Goal: Information Seeking & Learning: Learn about a topic

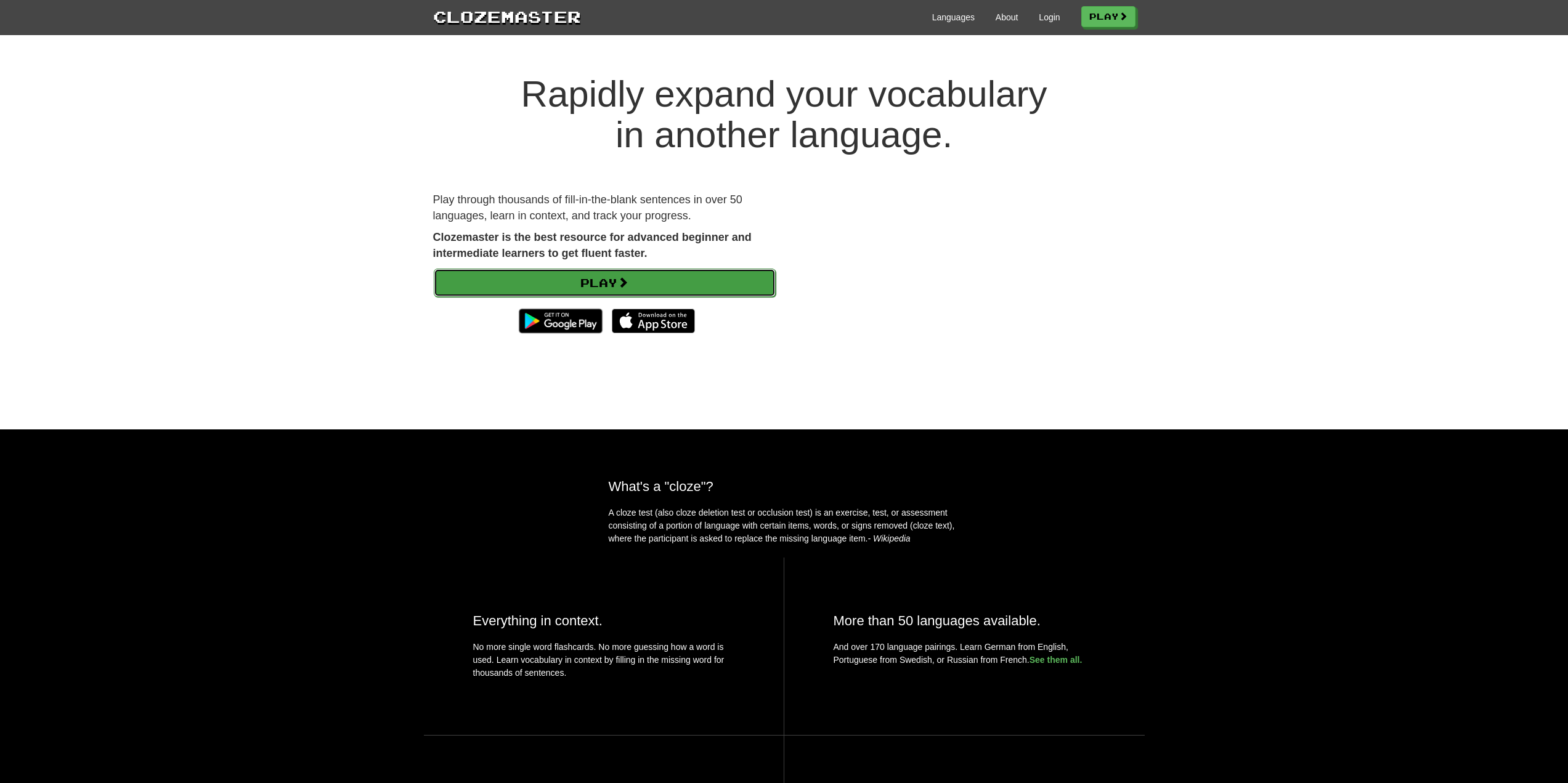
click at [652, 281] on link "Play" at bounding box center [605, 283] width 342 height 29
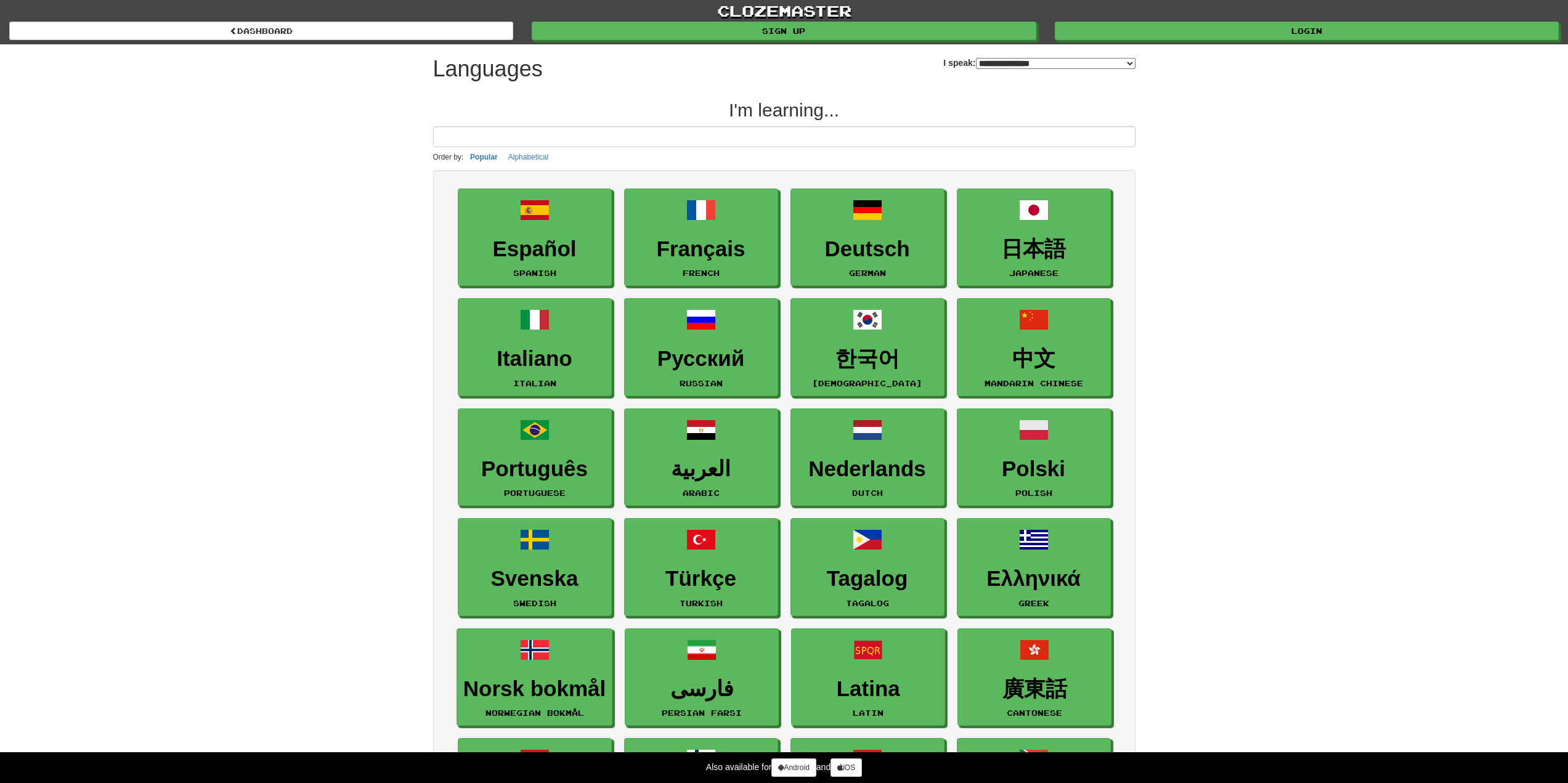
select select "*******"
click at [1257, 30] on link "Login" at bounding box center [1307, 31] width 504 height 18
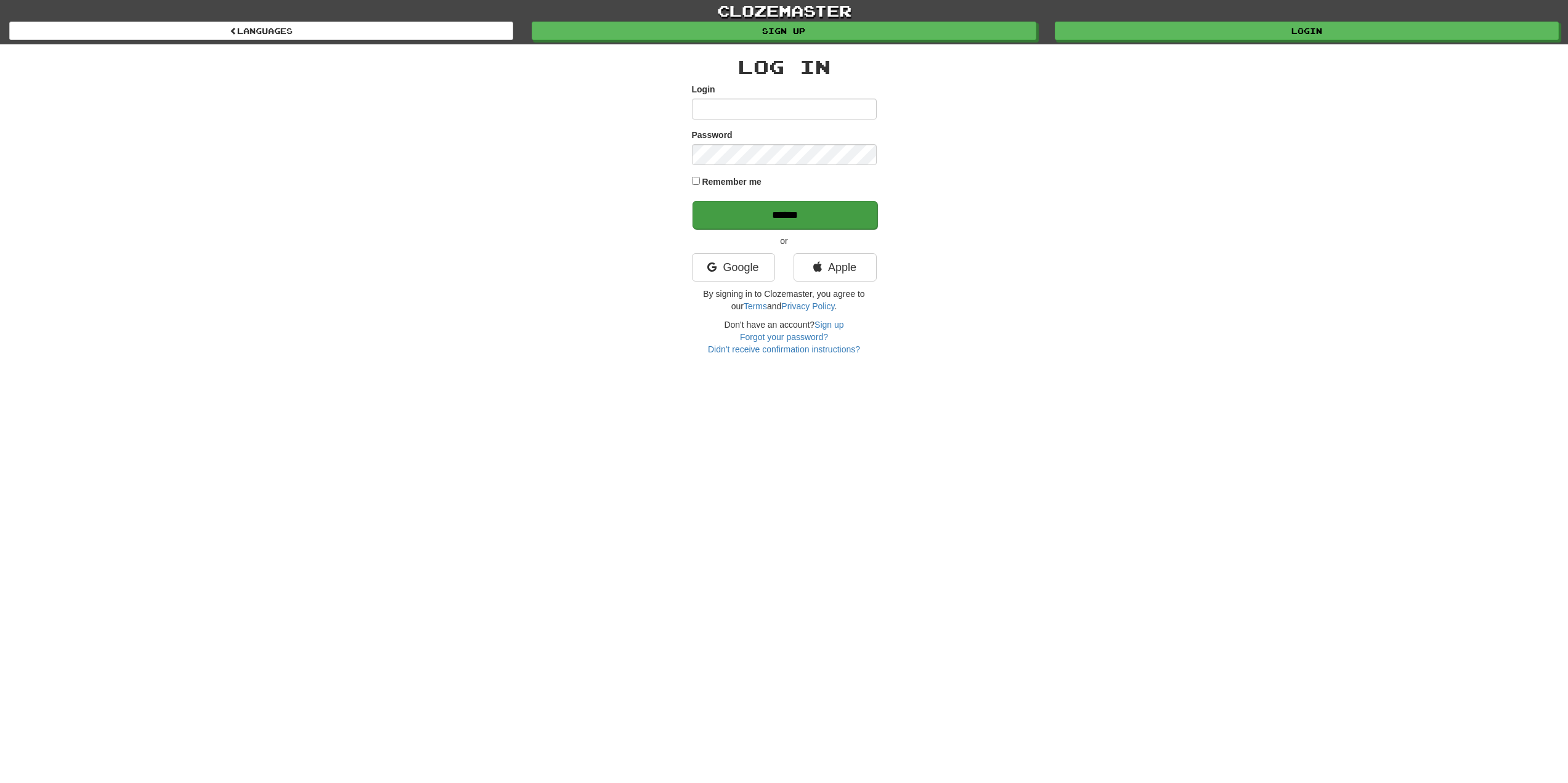
type input "*****"
click at [817, 217] on input "******" at bounding box center [785, 215] width 185 height 29
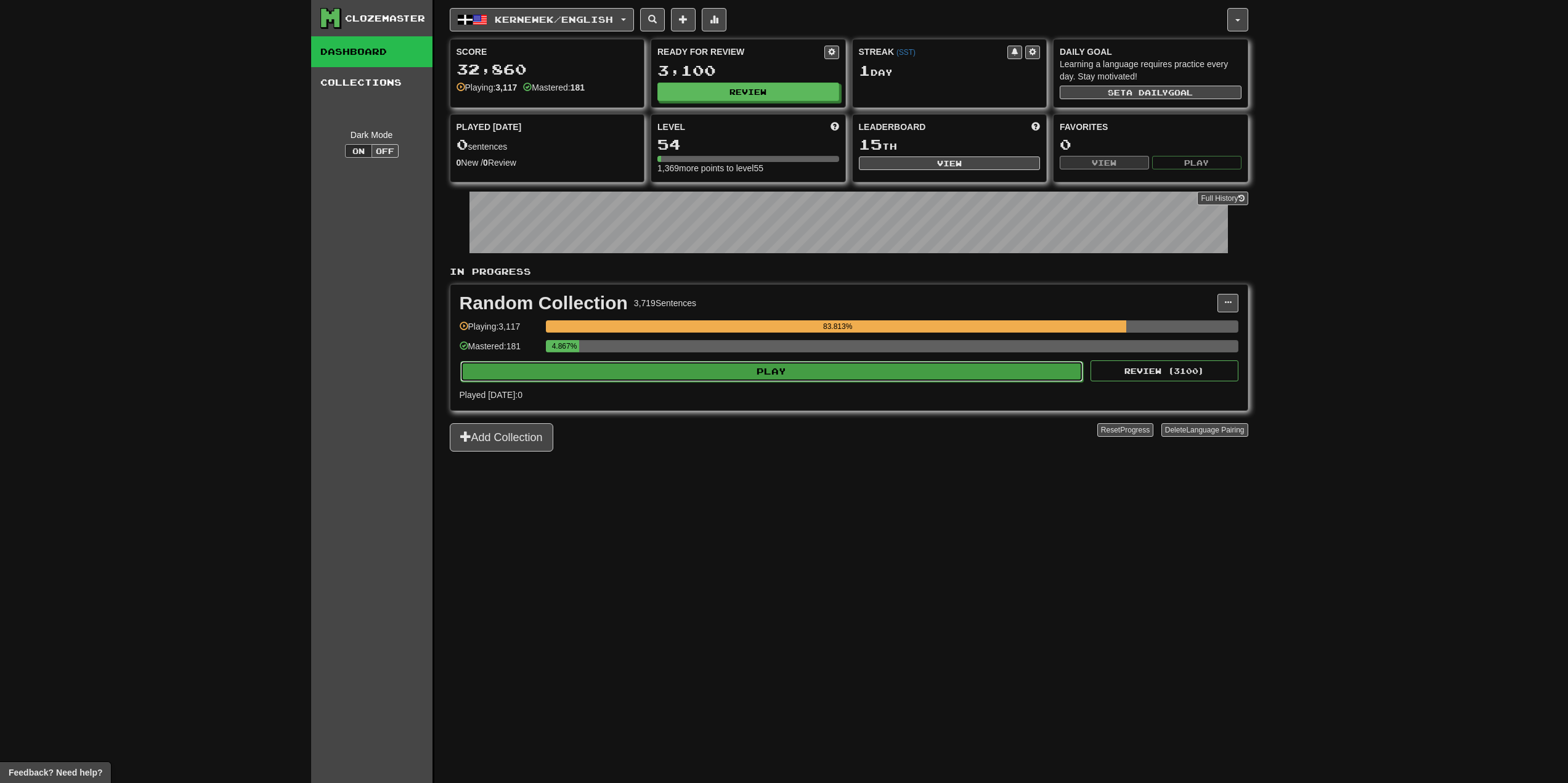
click at [869, 374] on button "Play" at bounding box center [772, 371] width 624 height 21
select select "**"
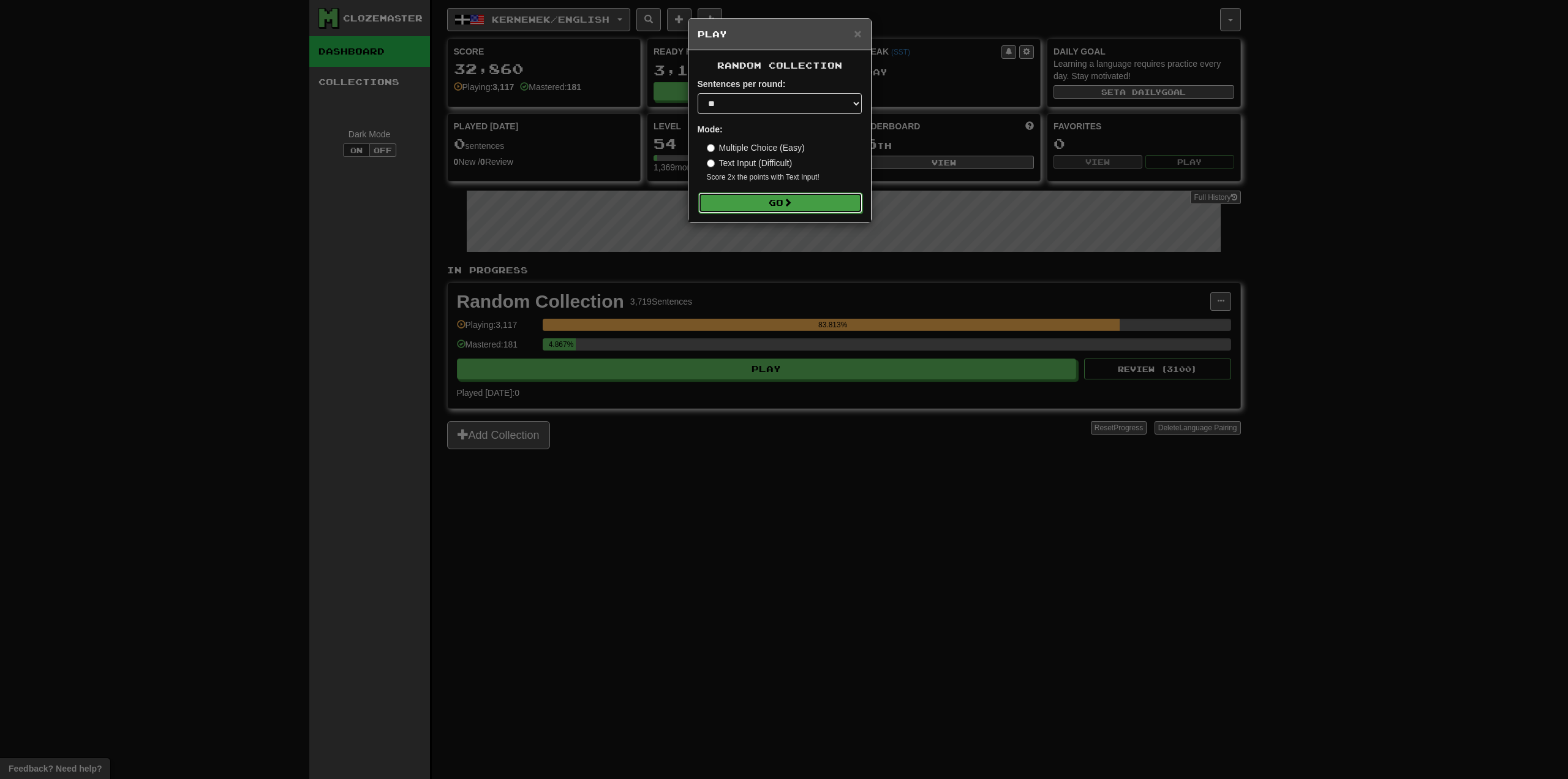
click at [819, 210] on button "Go" at bounding box center [780, 203] width 164 height 21
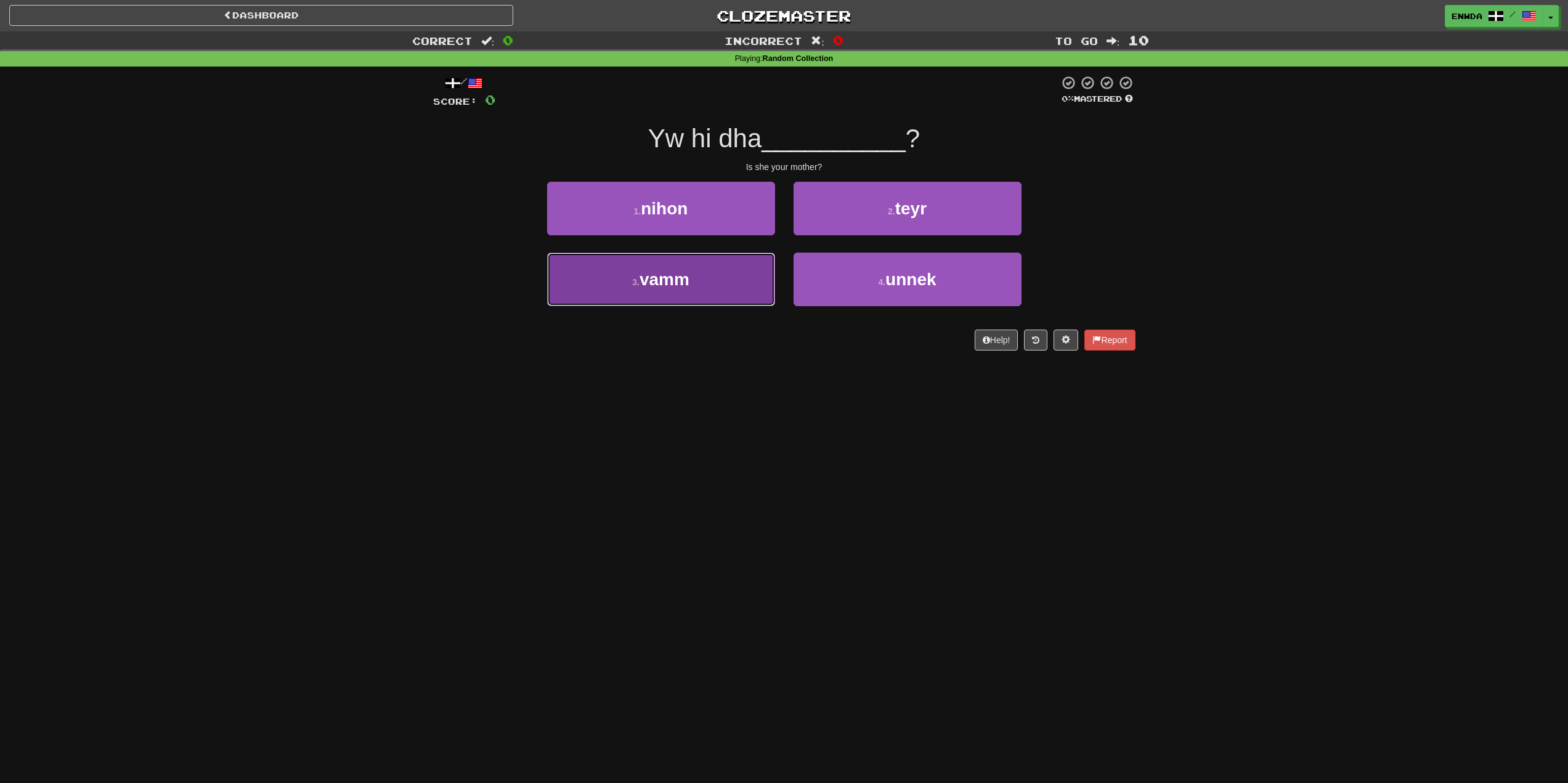
click at [632, 290] on button "3 . vamm" at bounding box center [661, 279] width 228 height 54
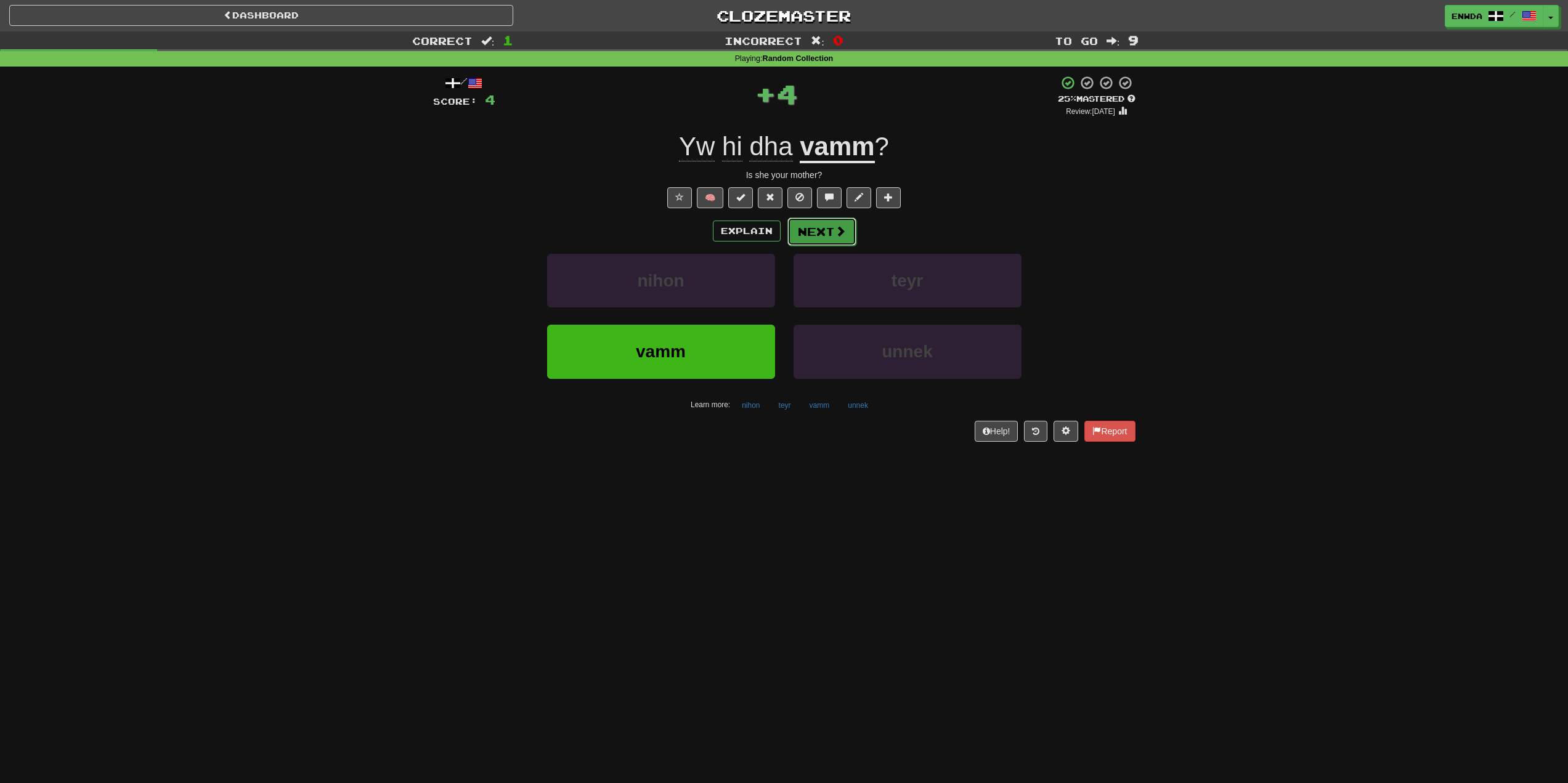
click at [842, 233] on span at bounding box center [840, 230] width 11 height 11
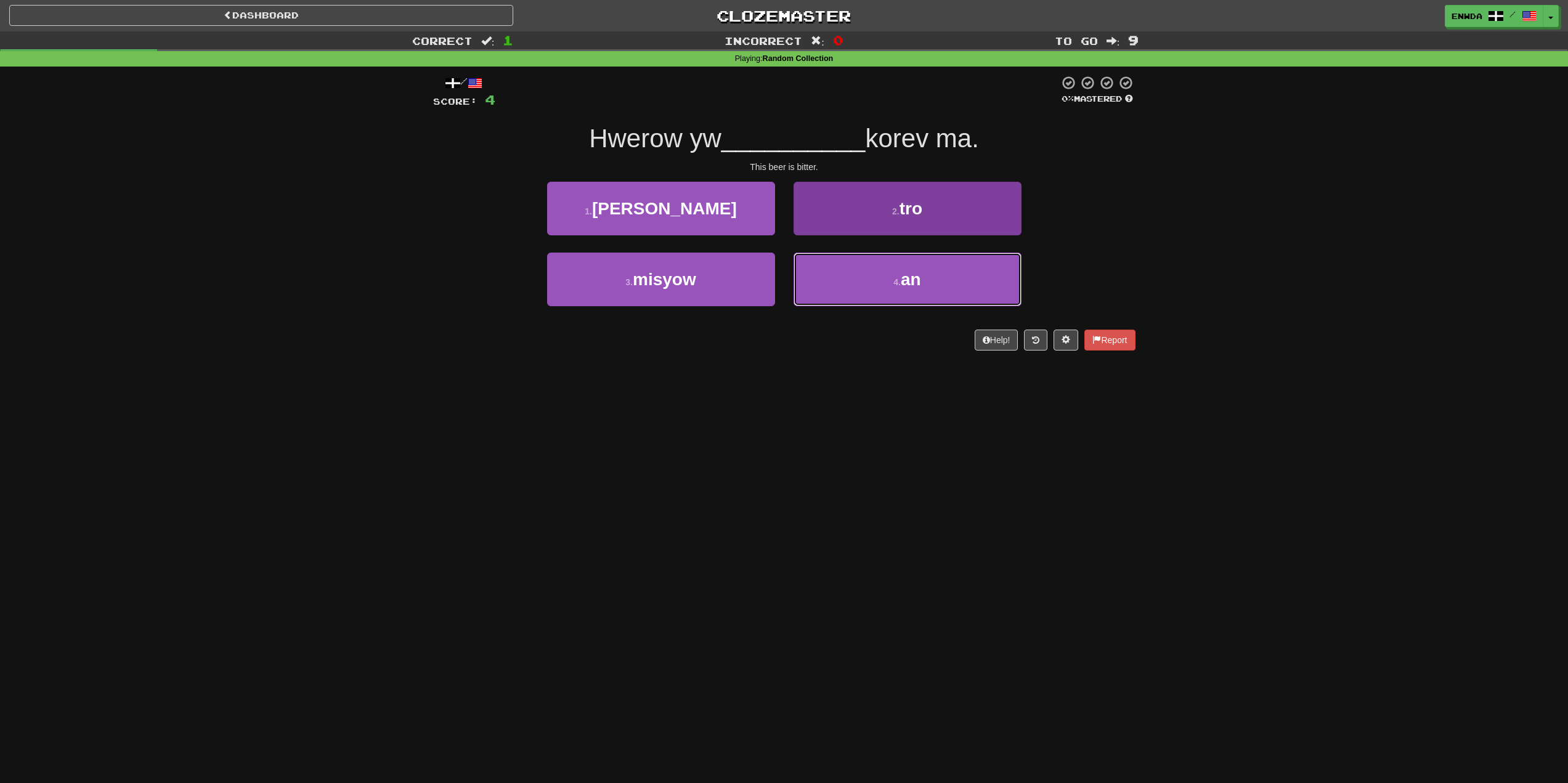
click at [909, 278] on span "an" at bounding box center [911, 280] width 21 height 19
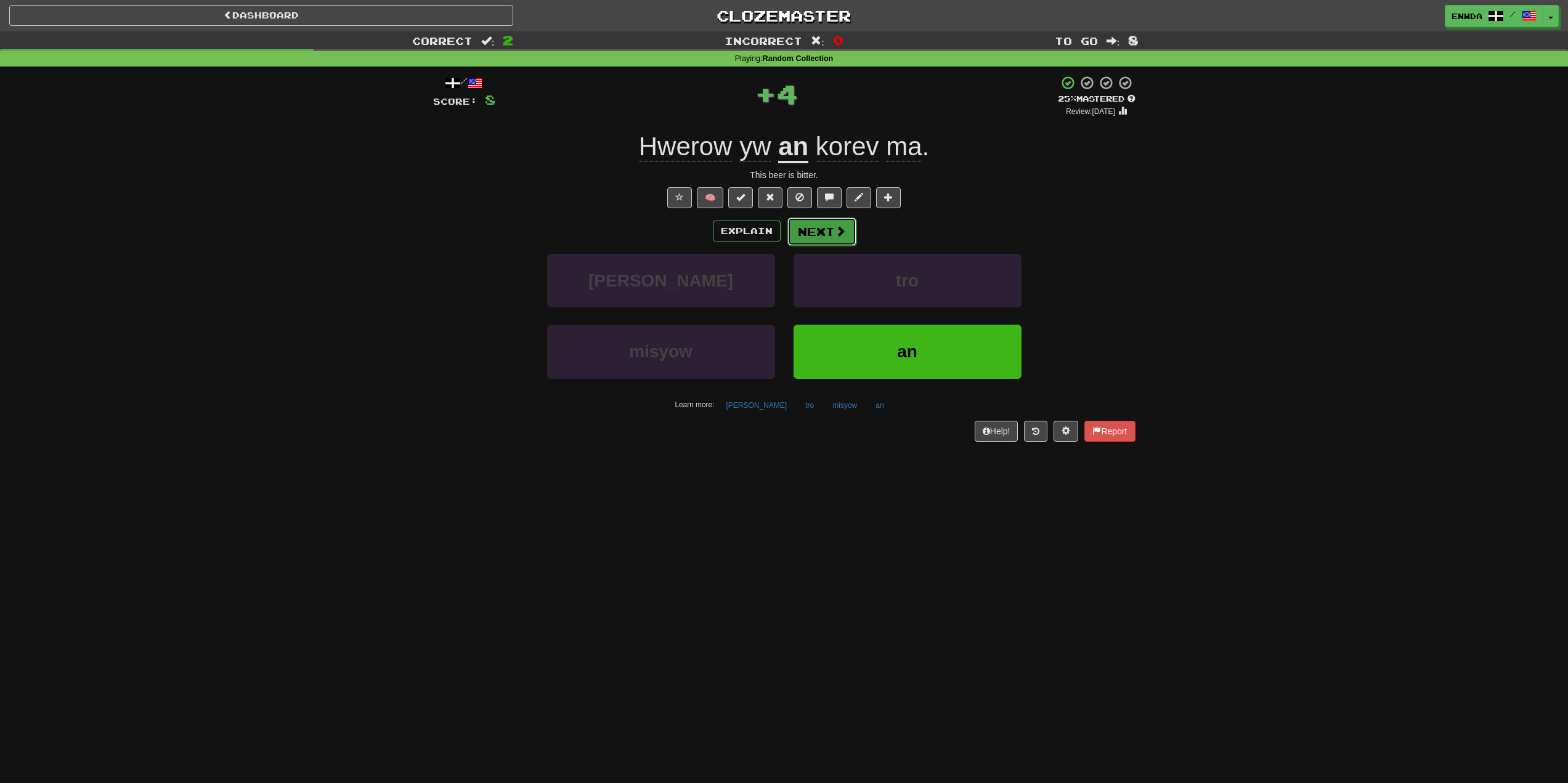
click at [830, 230] on button "Next" at bounding box center [822, 231] width 69 height 29
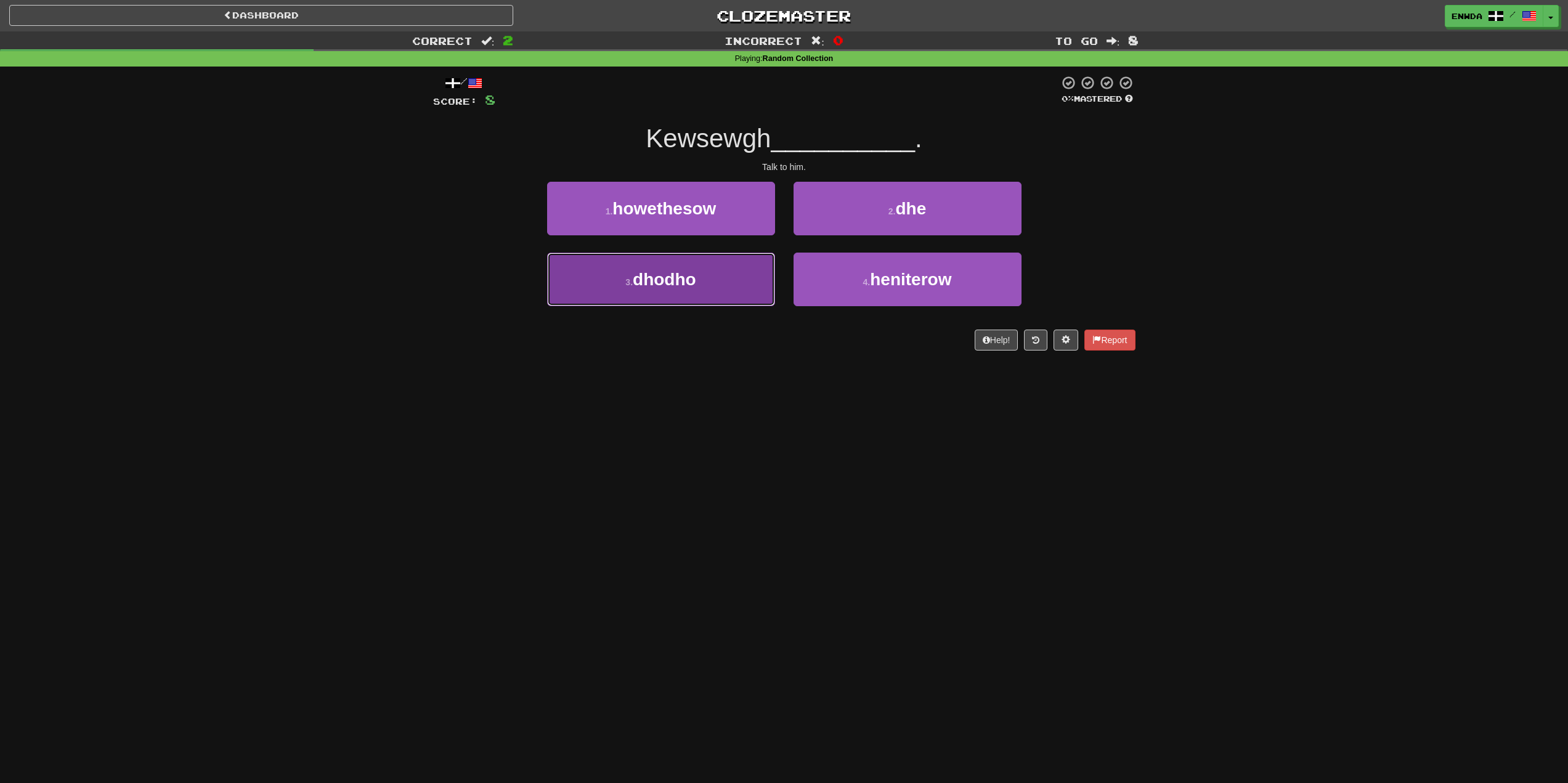
click at [736, 278] on button "3 . dhodho" at bounding box center [661, 279] width 228 height 54
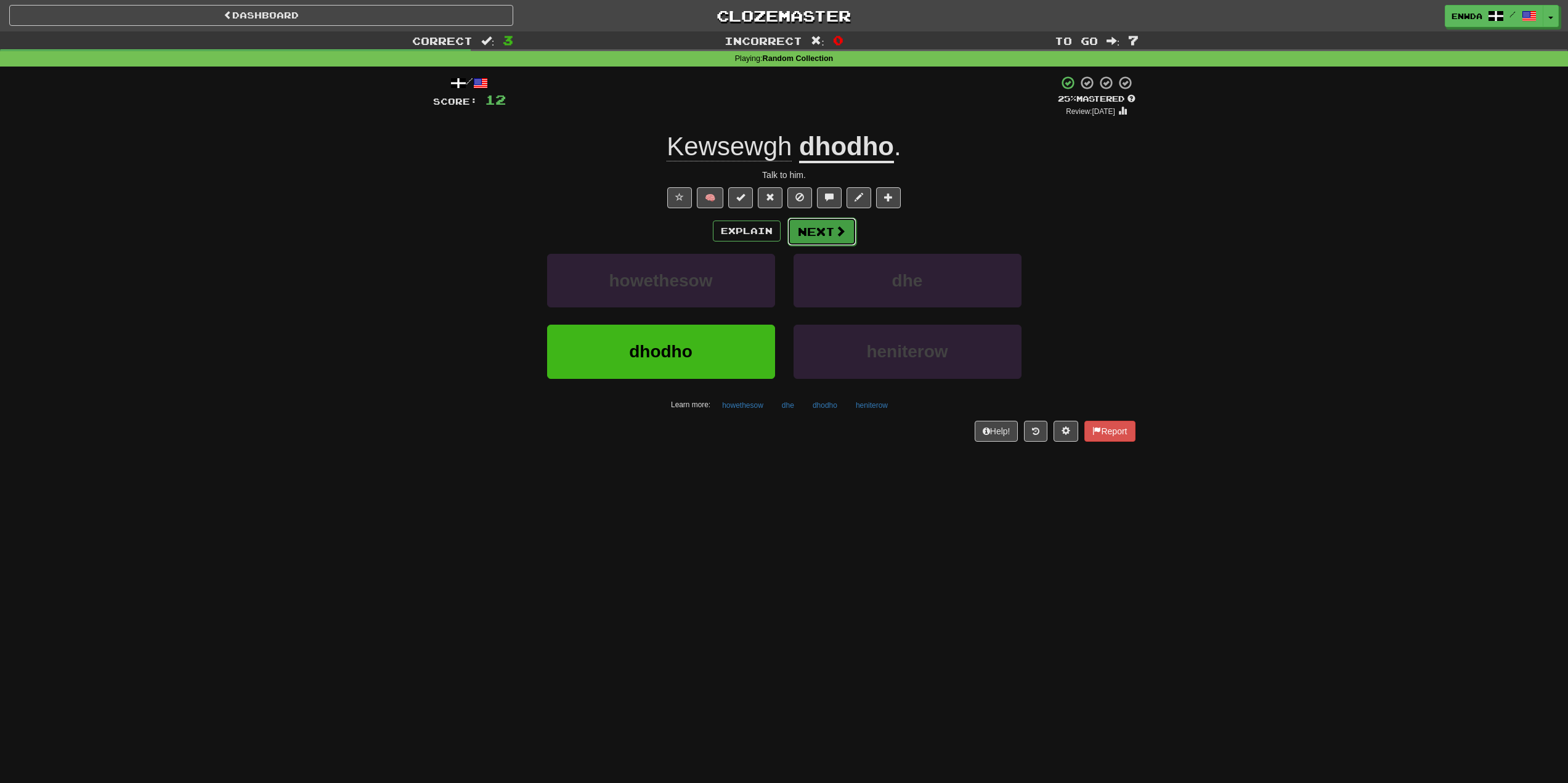
click at [835, 226] on span at bounding box center [840, 230] width 11 height 11
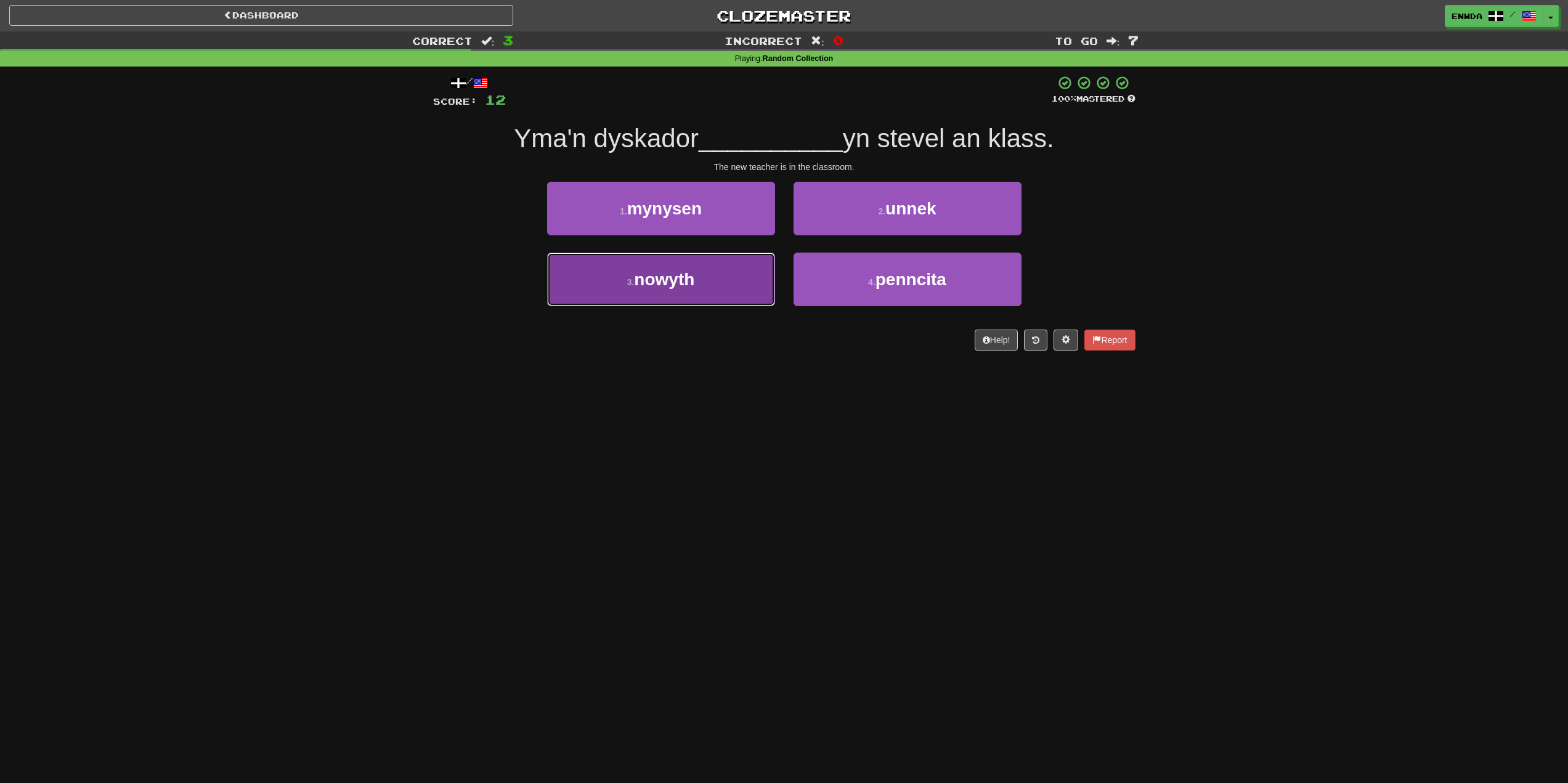
click at [712, 289] on button "3 . nowyth" at bounding box center [661, 279] width 228 height 54
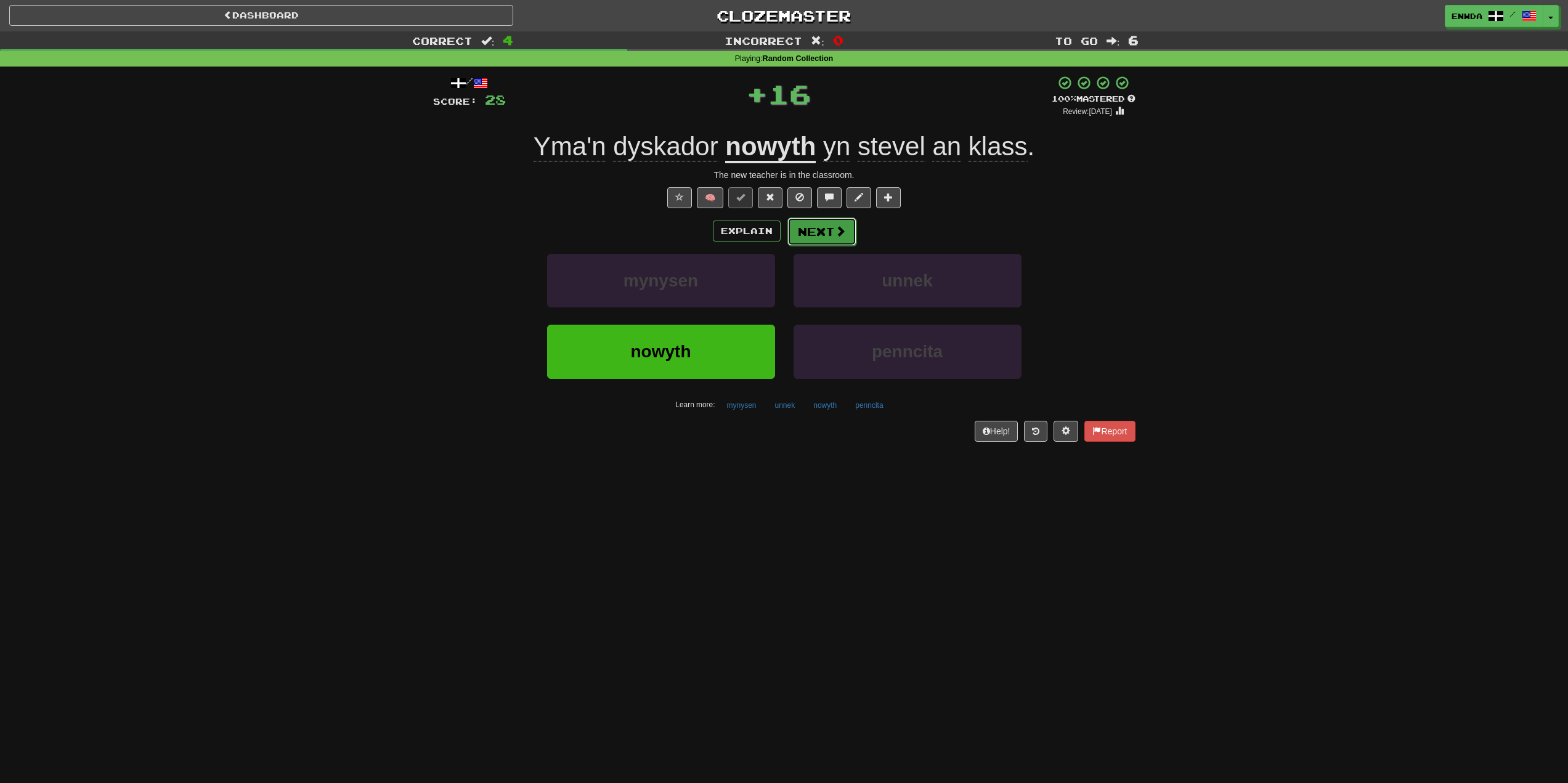
click at [823, 224] on button "Next" at bounding box center [822, 231] width 69 height 29
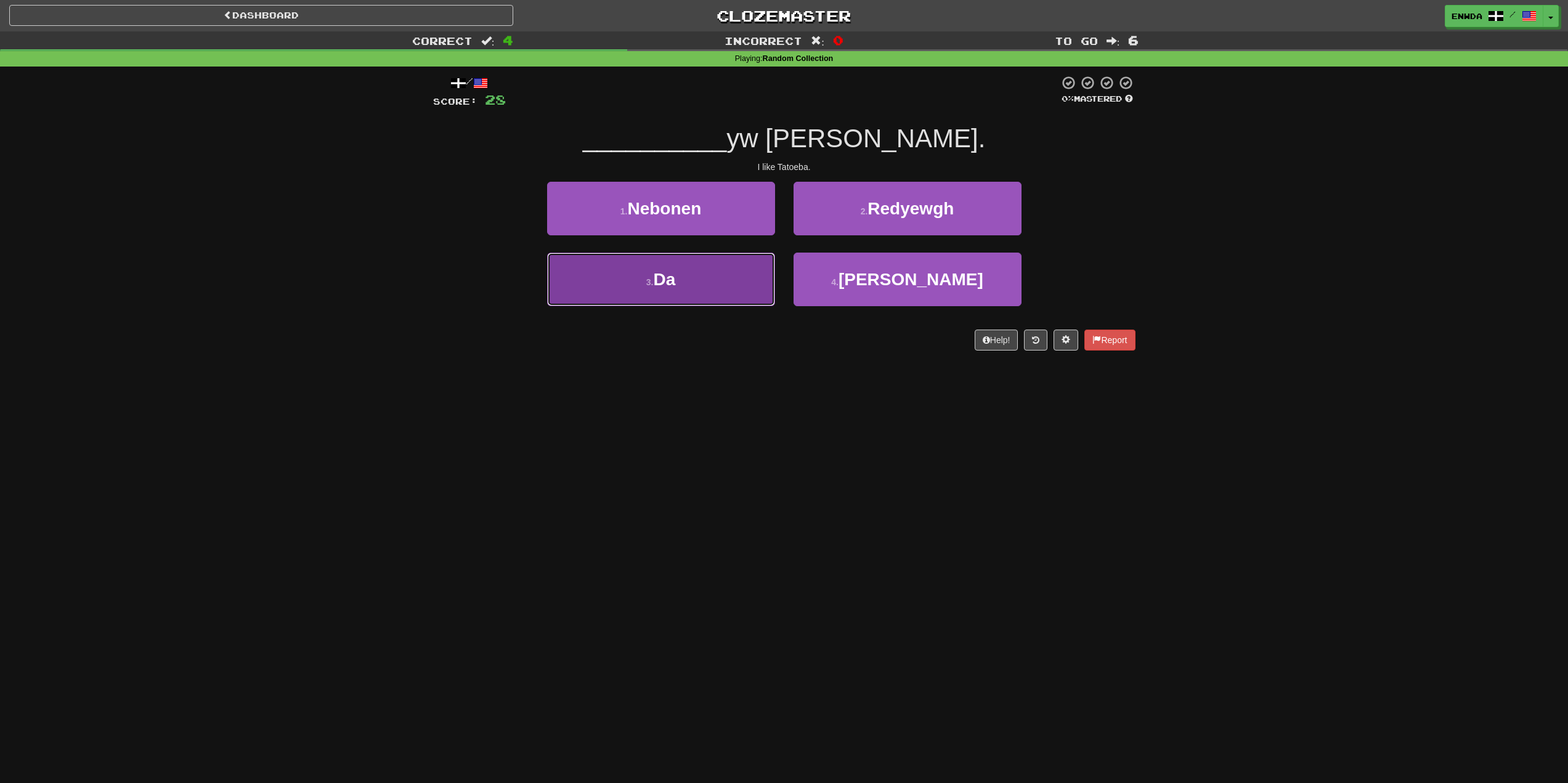
click at [746, 277] on button "3 . Da" at bounding box center [661, 279] width 228 height 54
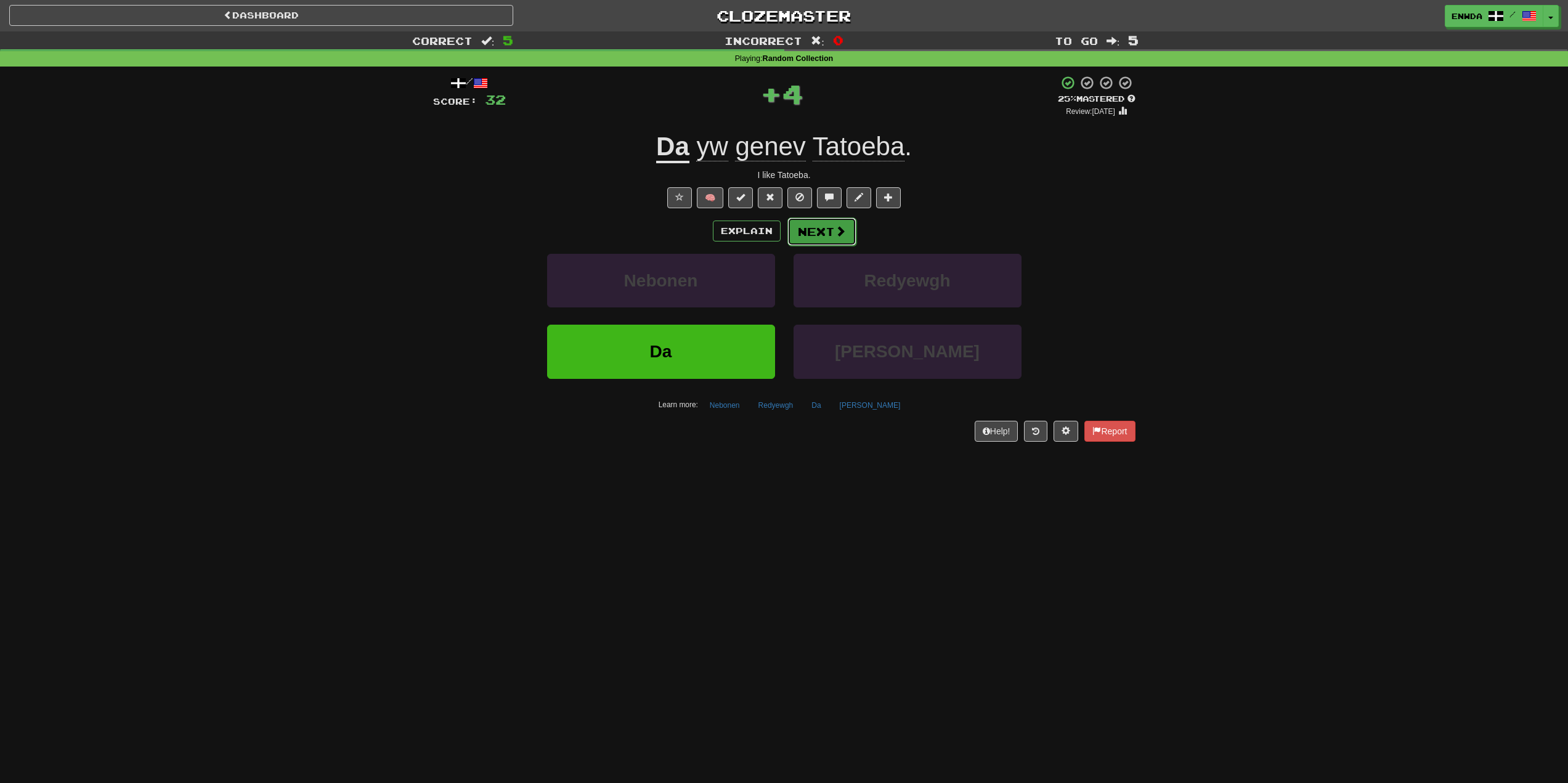
click at [814, 230] on button "Next" at bounding box center [822, 231] width 69 height 29
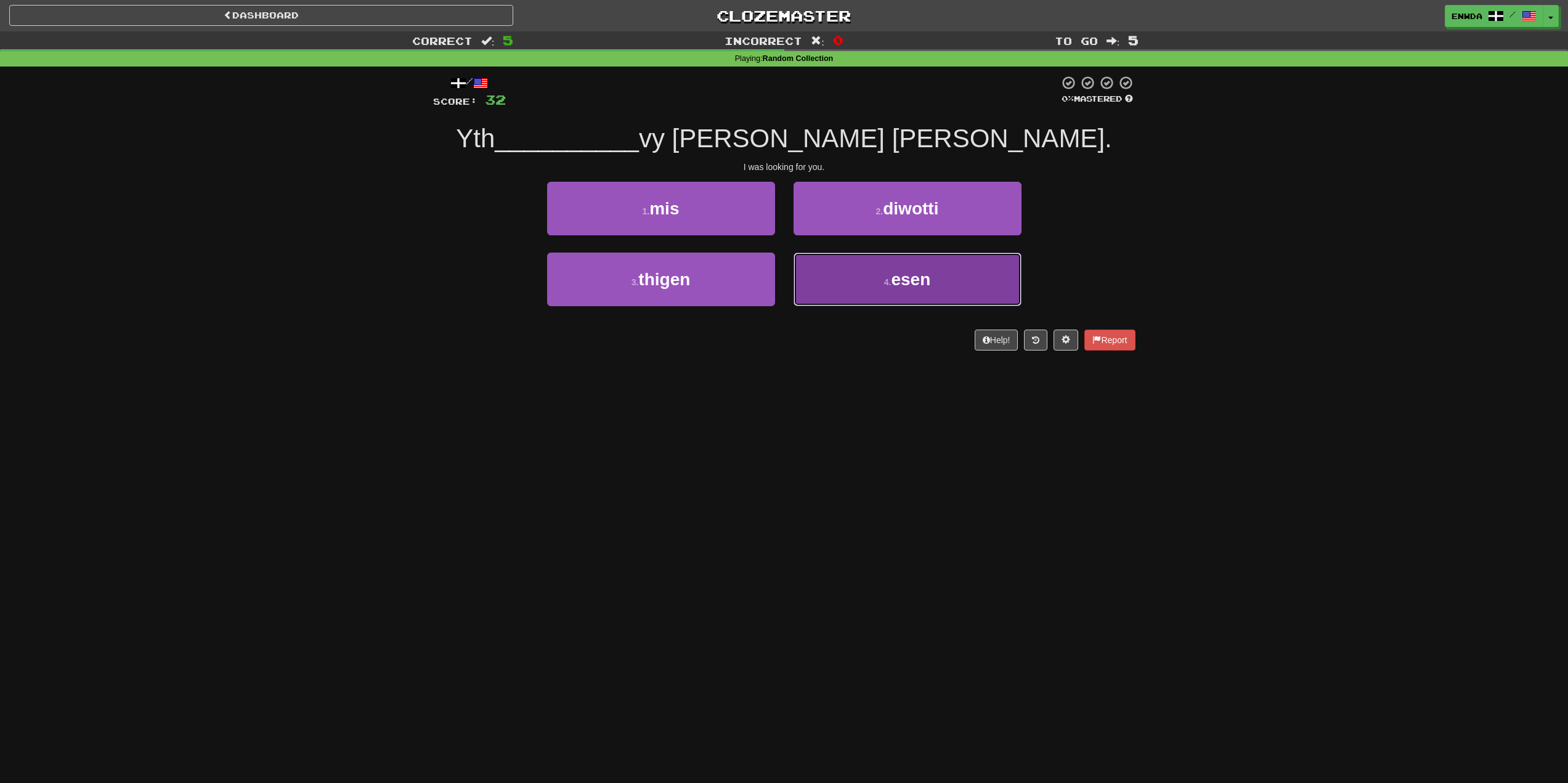
click at [831, 259] on button "4 . esen" at bounding box center [907, 279] width 228 height 54
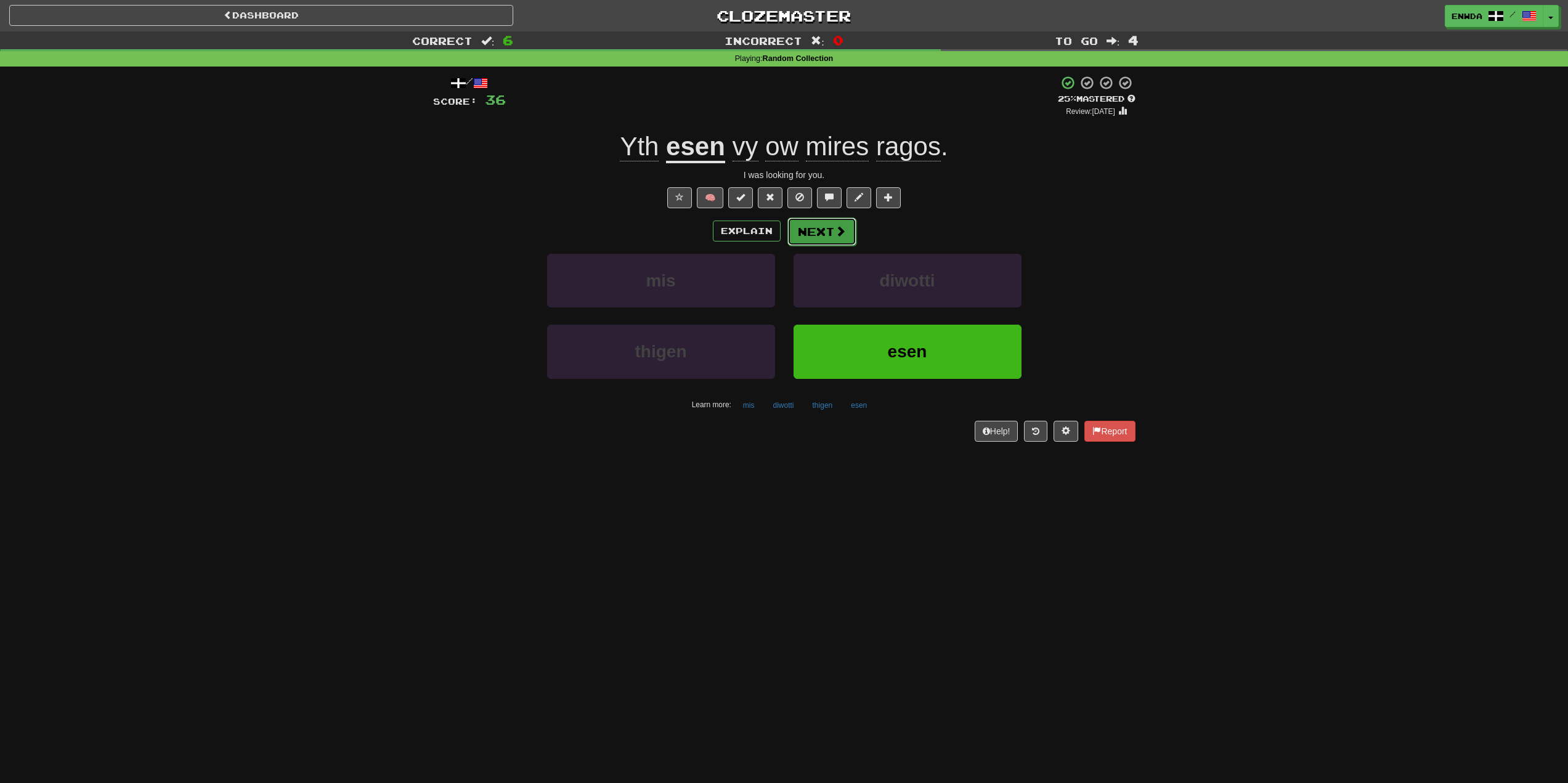
click at [822, 232] on button "Next" at bounding box center [822, 231] width 69 height 29
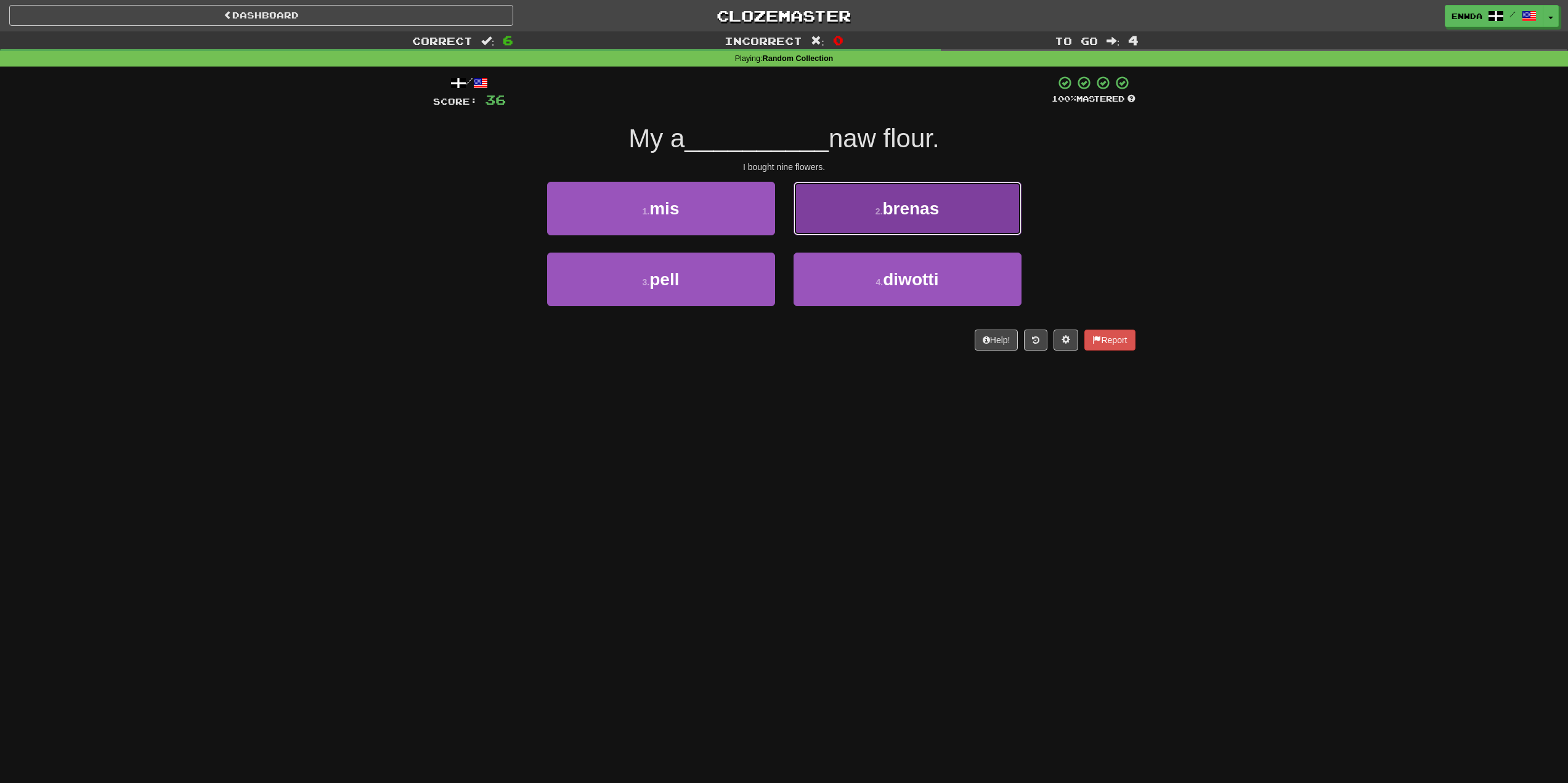
click at [828, 217] on button "2 . brenas" at bounding box center [907, 208] width 228 height 54
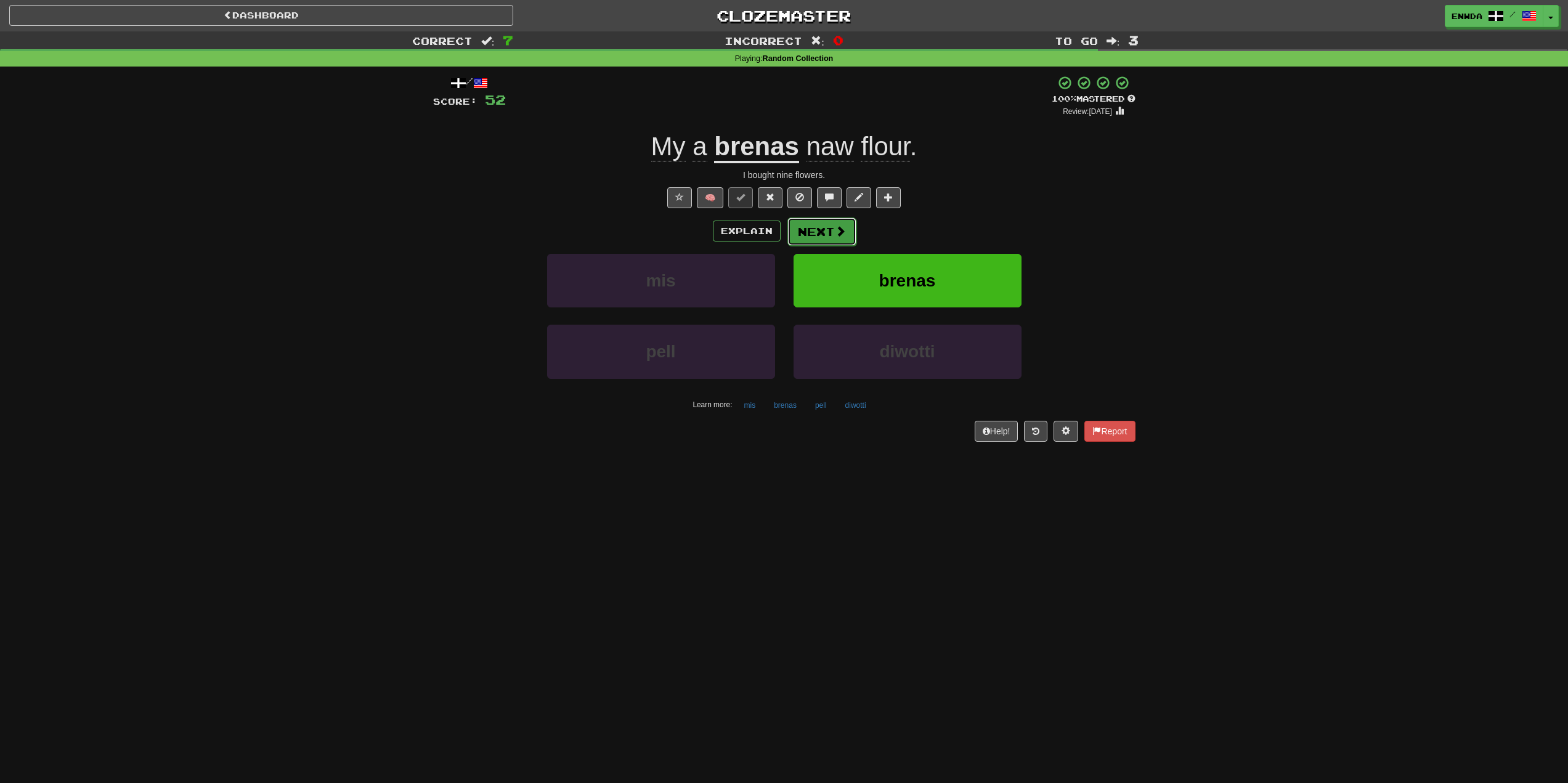
click at [828, 228] on button "Next" at bounding box center [822, 231] width 69 height 29
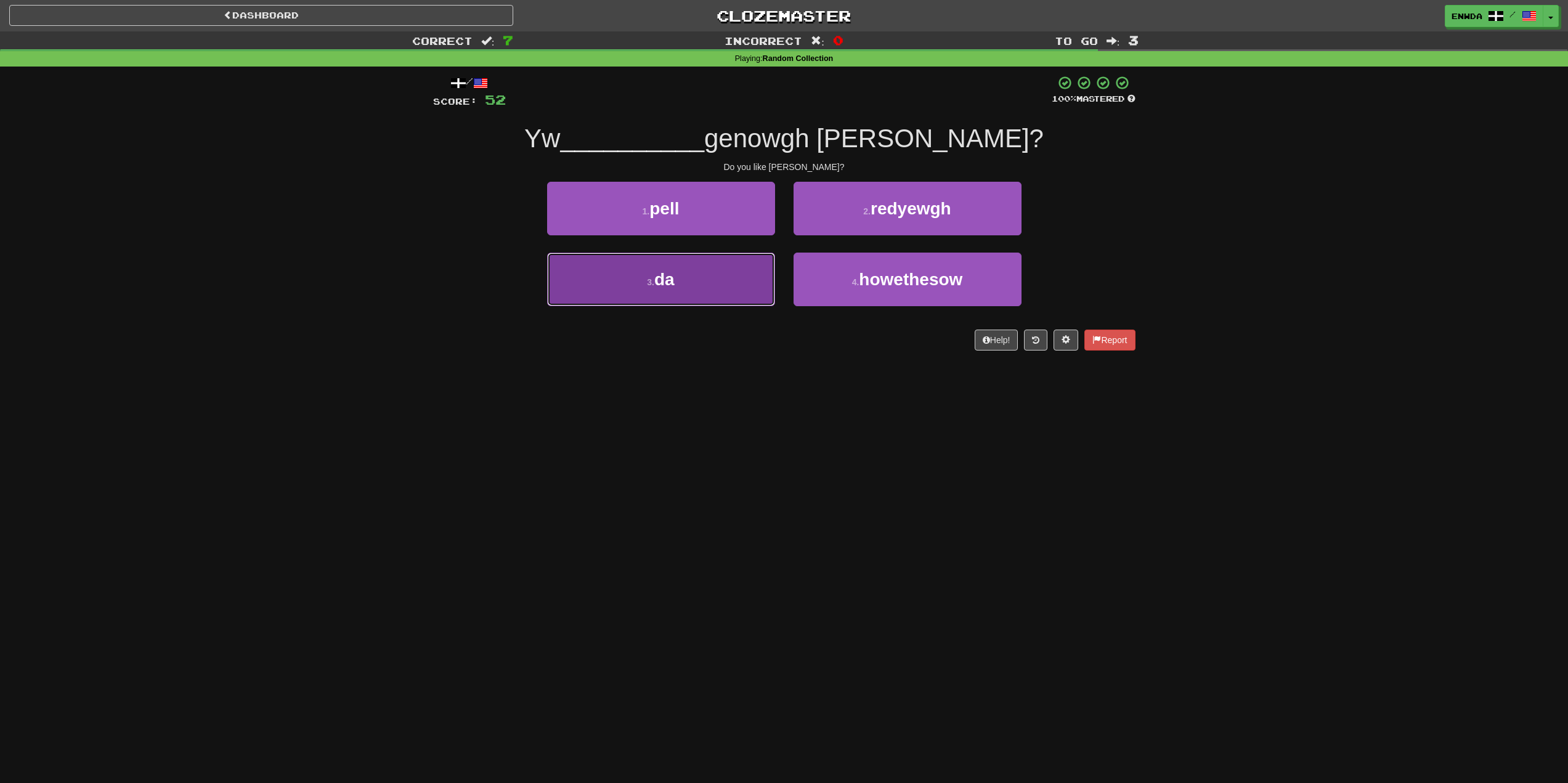
click at [719, 274] on button "3 . da" at bounding box center [661, 279] width 228 height 54
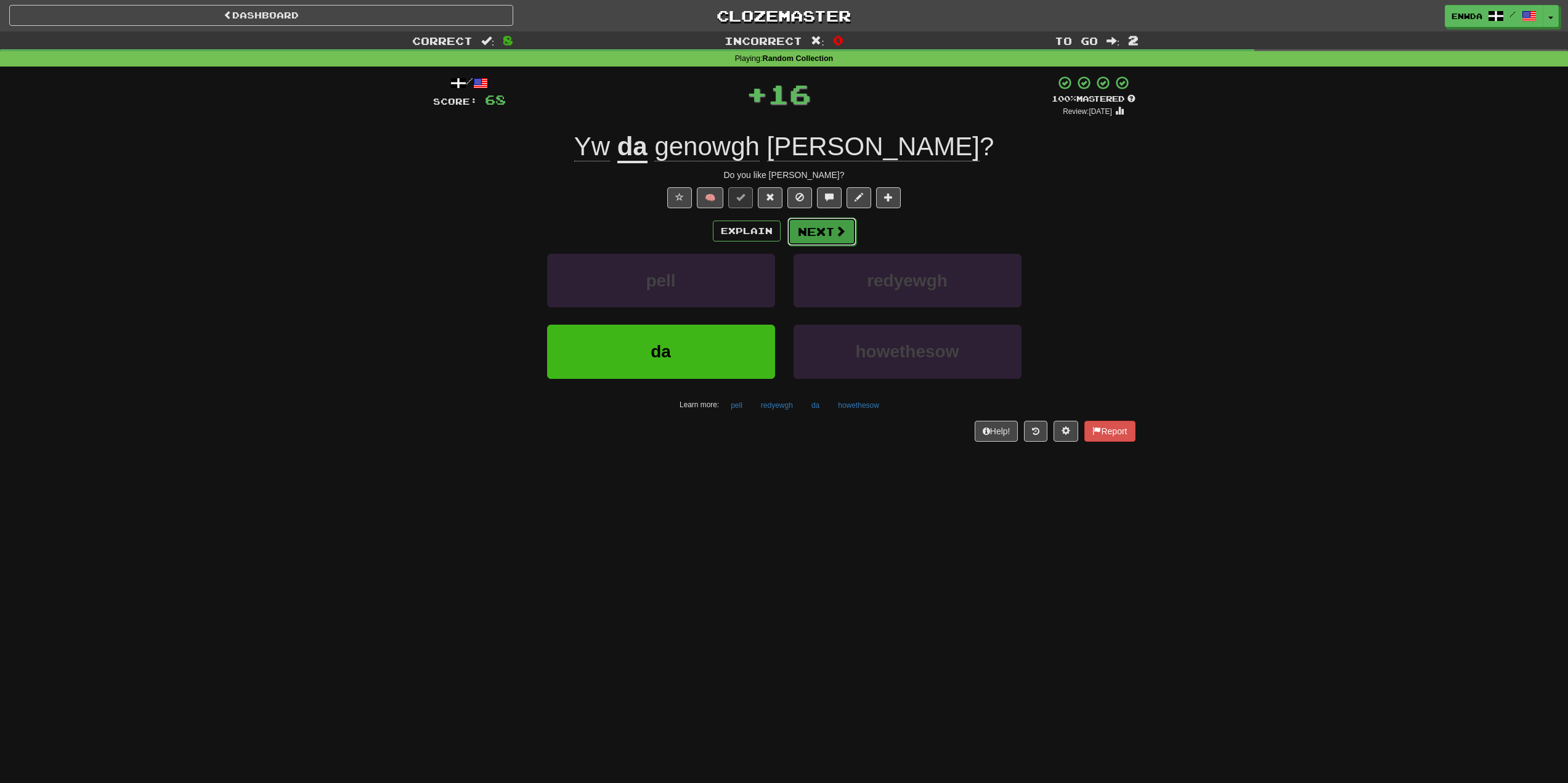
click at [815, 226] on button "Next" at bounding box center [822, 231] width 69 height 29
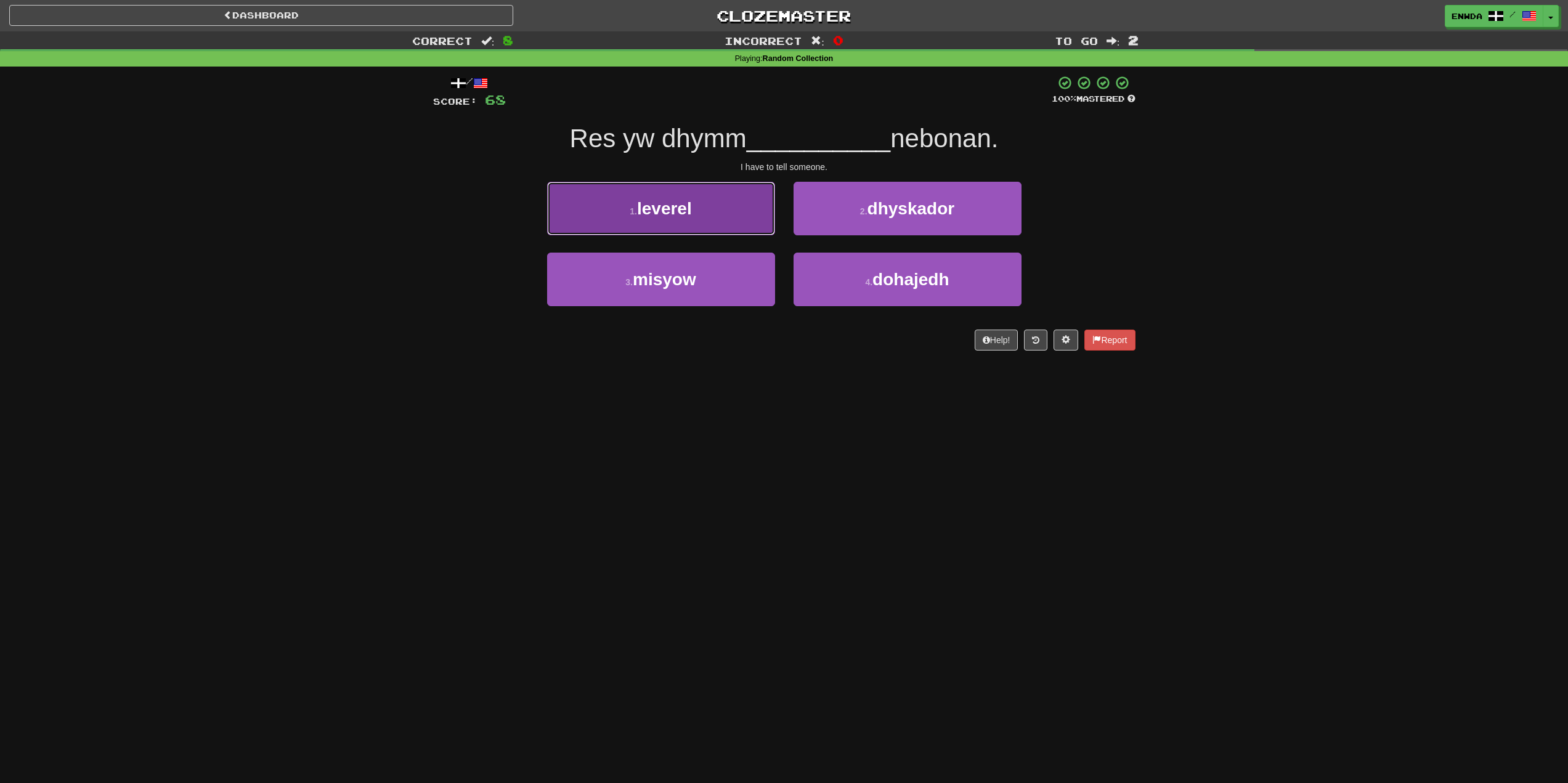
click at [741, 213] on button "1 . leverel" at bounding box center [661, 208] width 228 height 54
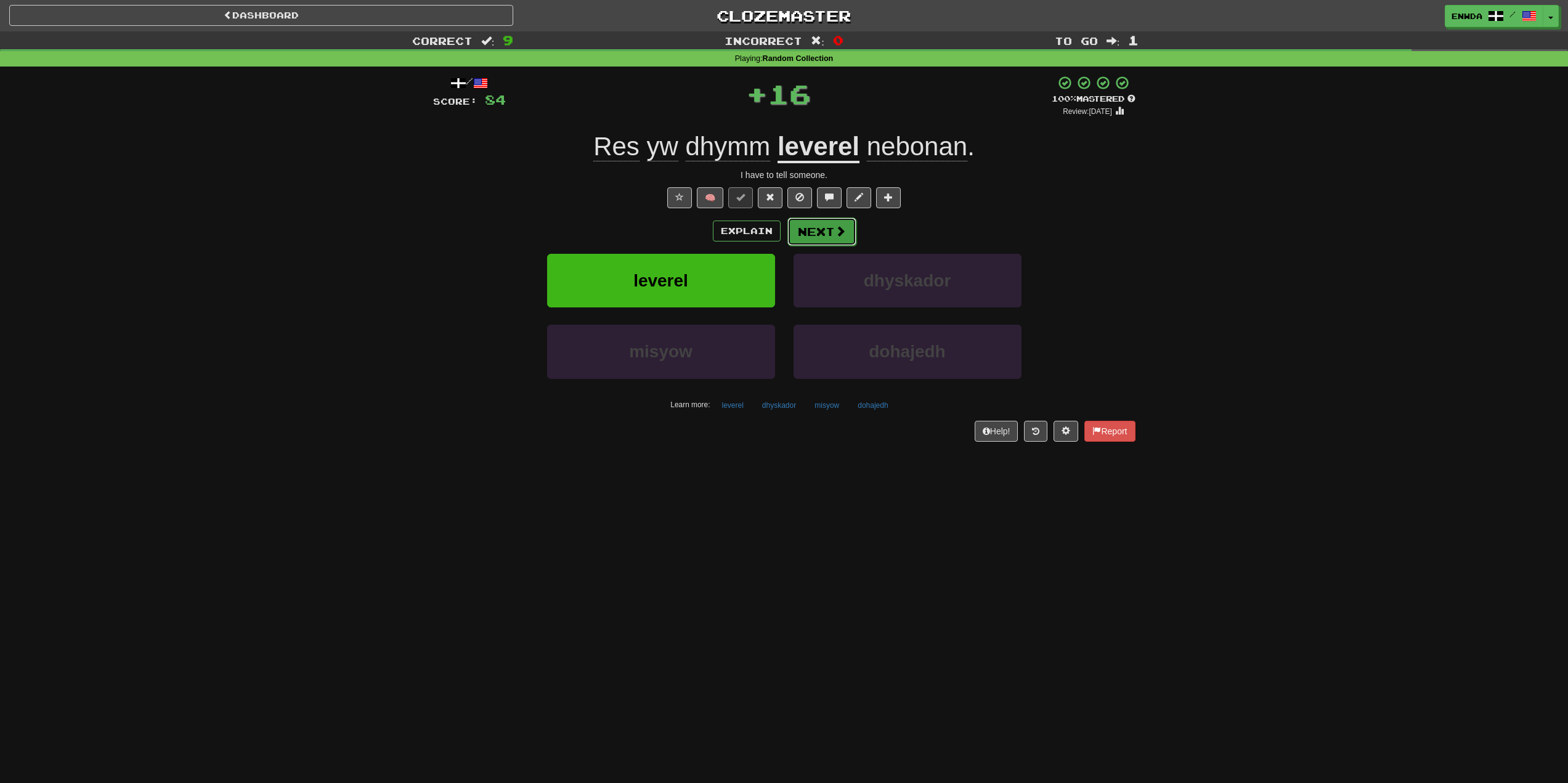
click at [816, 227] on button "Next" at bounding box center [822, 231] width 69 height 29
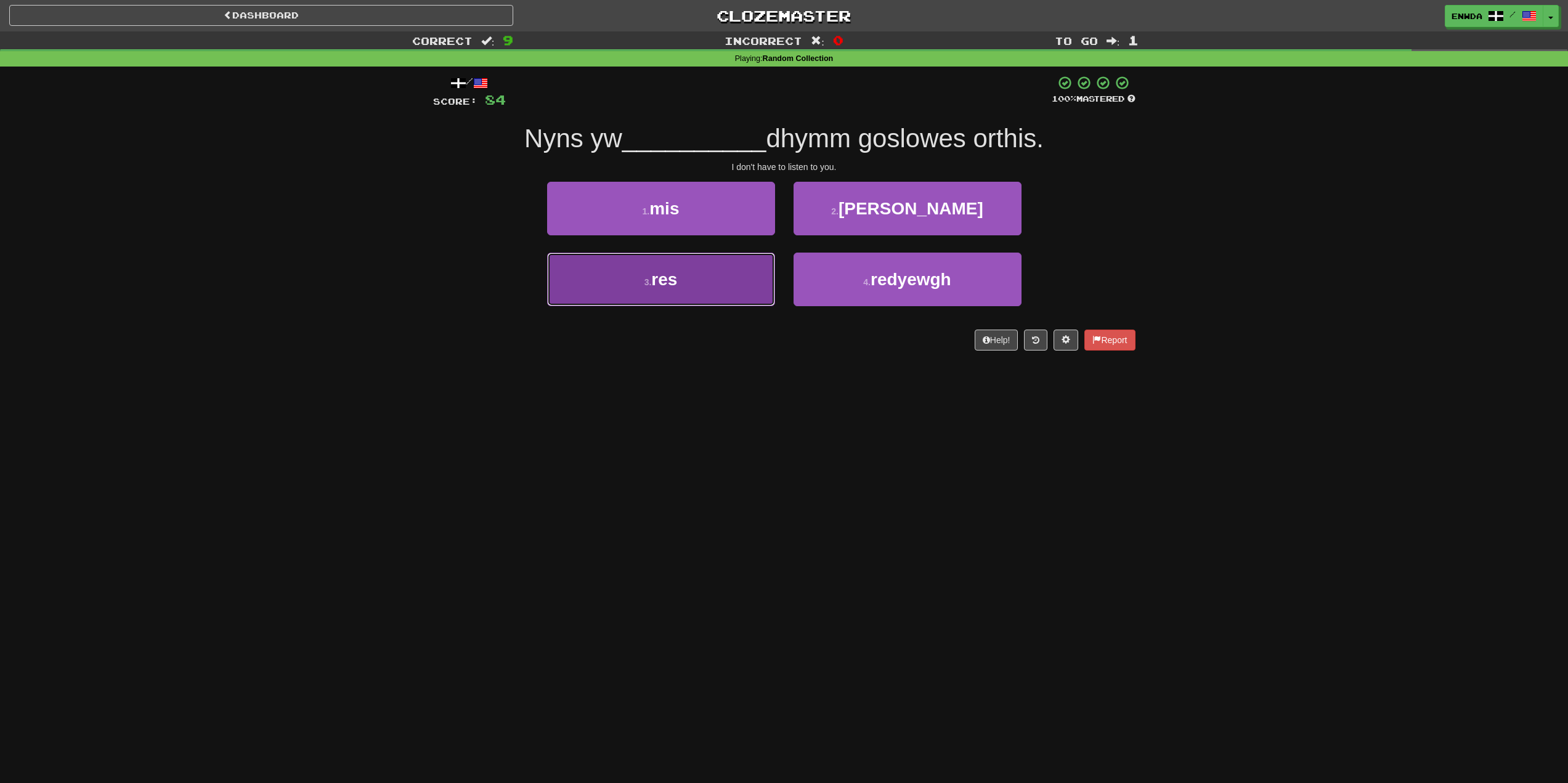
click at [737, 271] on button "3 . res" at bounding box center [661, 279] width 228 height 54
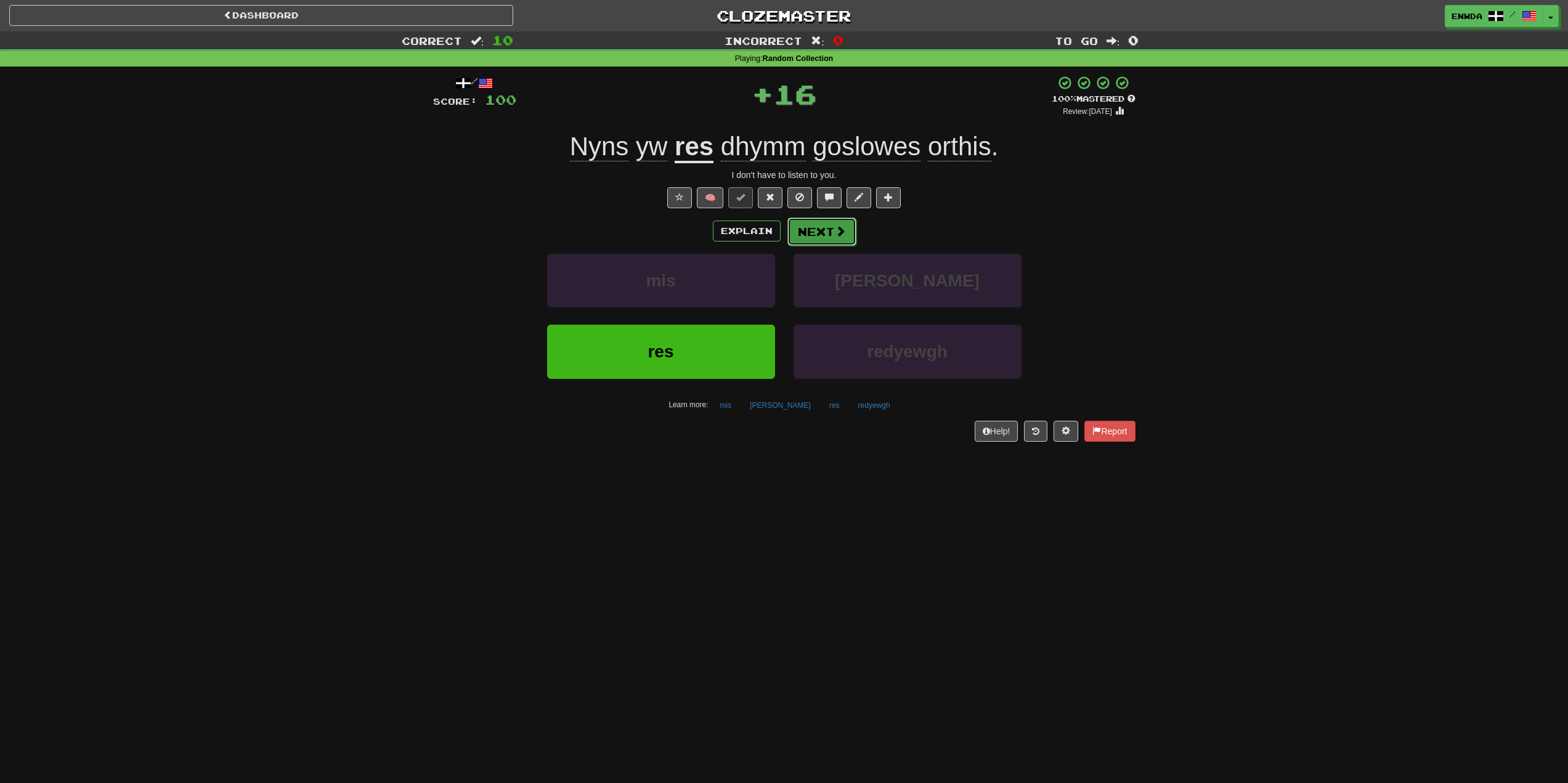
click at [831, 230] on button "Next" at bounding box center [822, 231] width 69 height 29
